Goal: Task Accomplishment & Management: Manage account settings

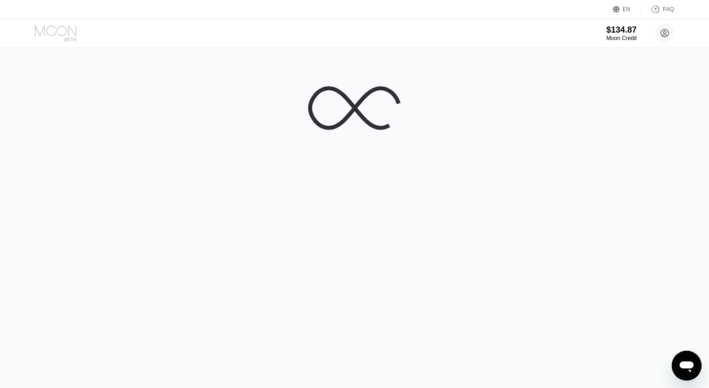
click at [58, 32] on icon at bounding box center [56, 33] width 43 height 16
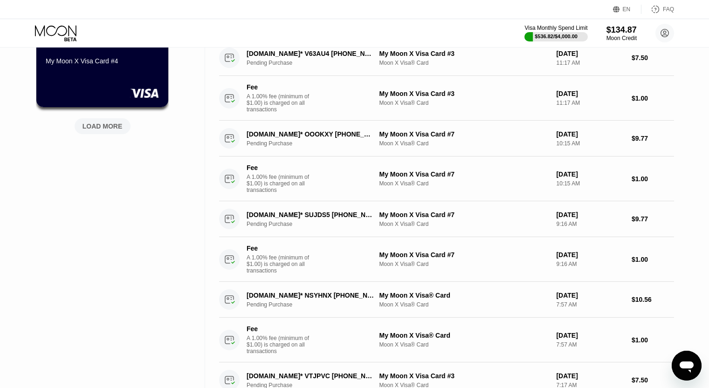
scroll to position [317, 0]
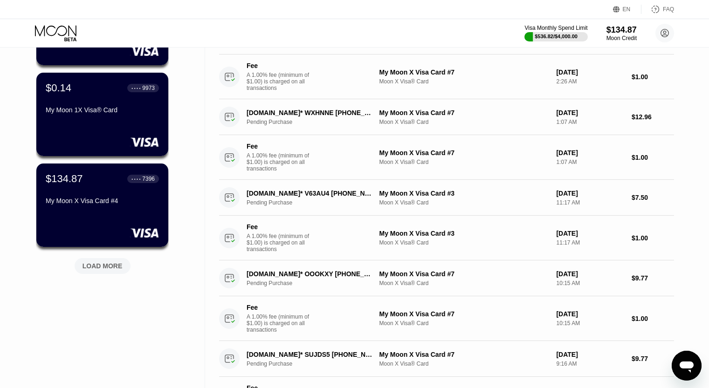
click at [100, 267] on div "LOAD MORE" at bounding box center [102, 266] width 40 height 8
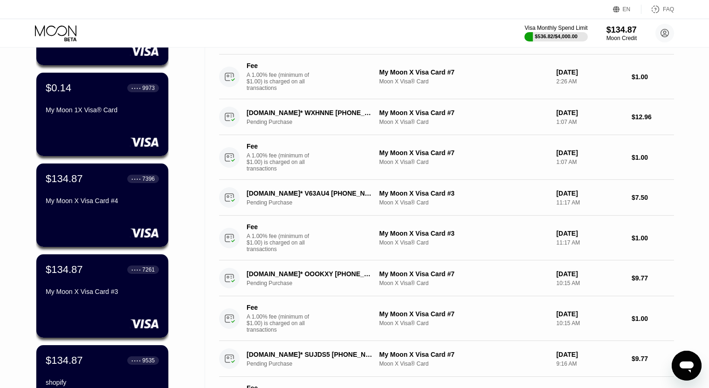
scroll to position [364, 0]
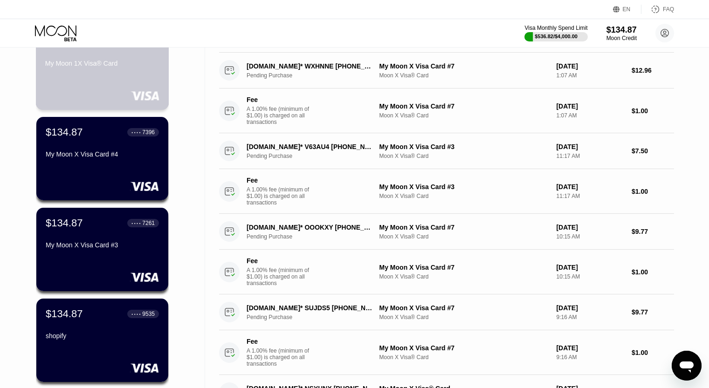
drag, startPoint x: 56, startPoint y: 58, endPoint x: 463, endPoint y: 92, distance: 408.6
click at [55, 59] on div "$0.14 ● ● ● ● 9973 My Moon 1X Visa® Card" at bounding box center [102, 53] width 114 height 36
